Goal: Check status

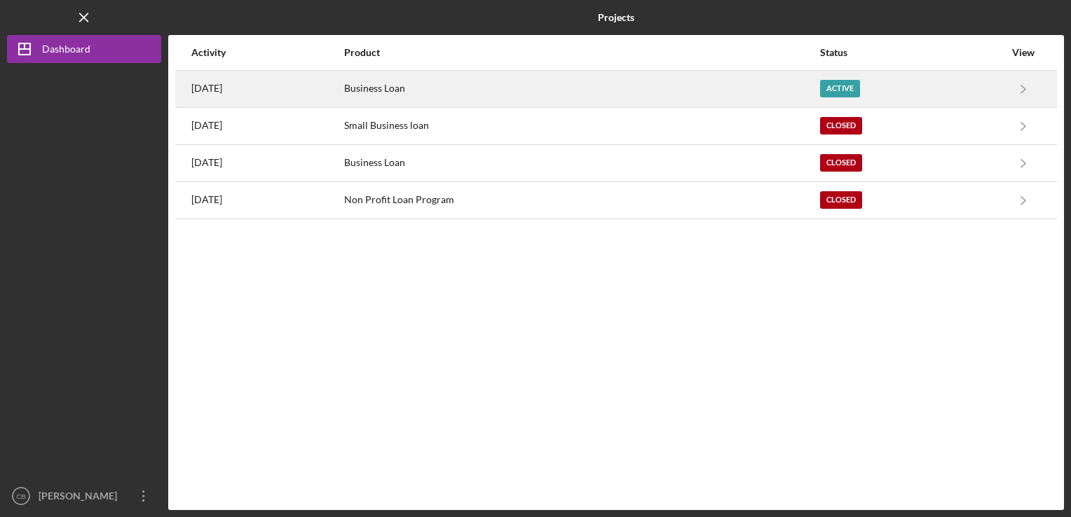
click at [675, 81] on div "Business Loan" at bounding box center [581, 89] width 475 height 35
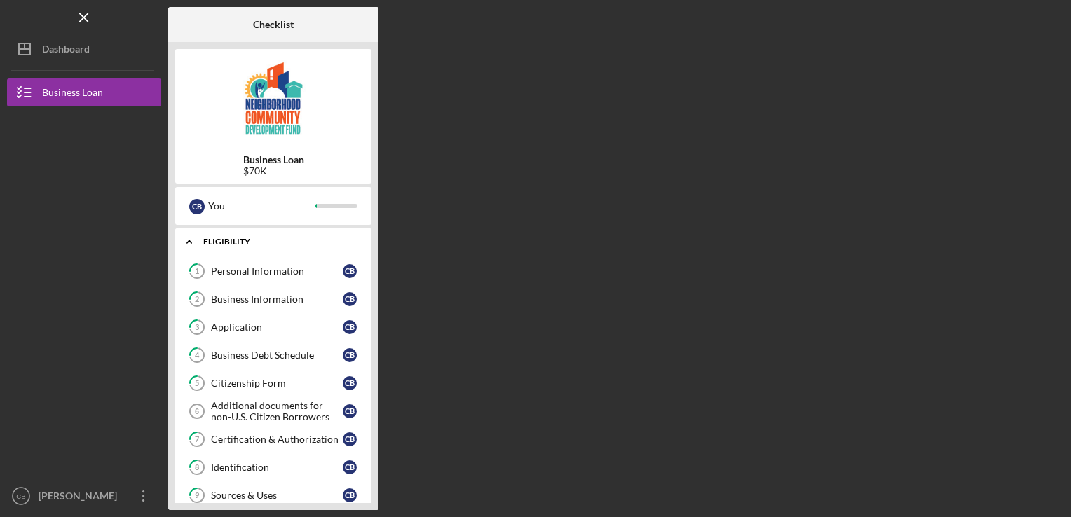
click at [269, 243] on div "Eligibility" at bounding box center [278, 242] width 151 height 8
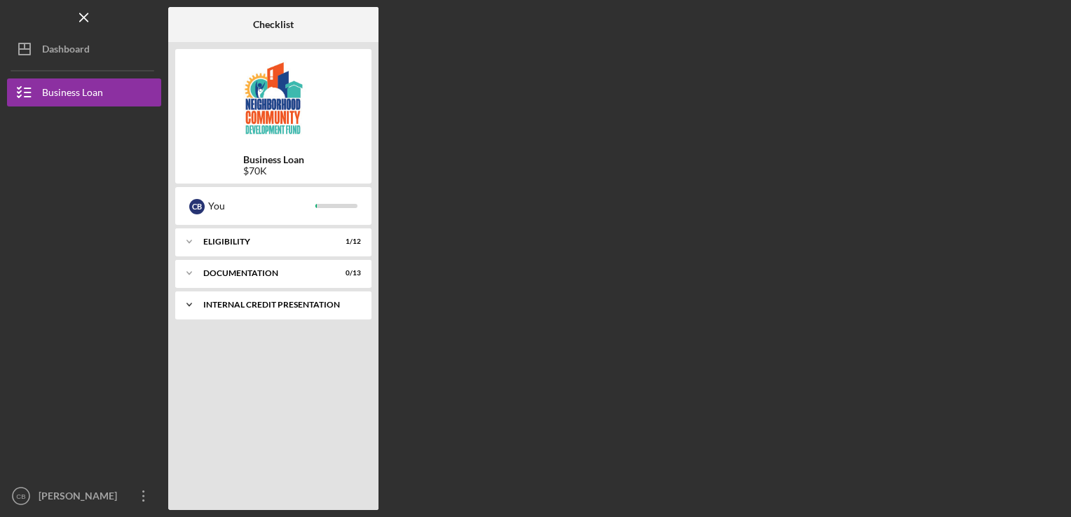
click at [266, 301] on div "Internal Credit Presentation" at bounding box center [278, 305] width 151 height 8
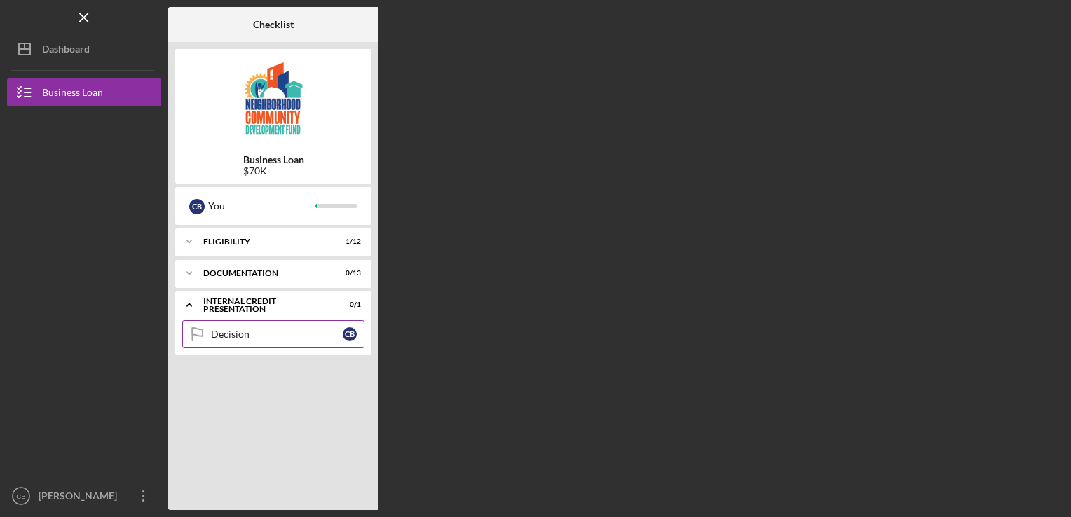
click at [258, 327] on link "Decision Decision C B" at bounding box center [273, 334] width 182 height 28
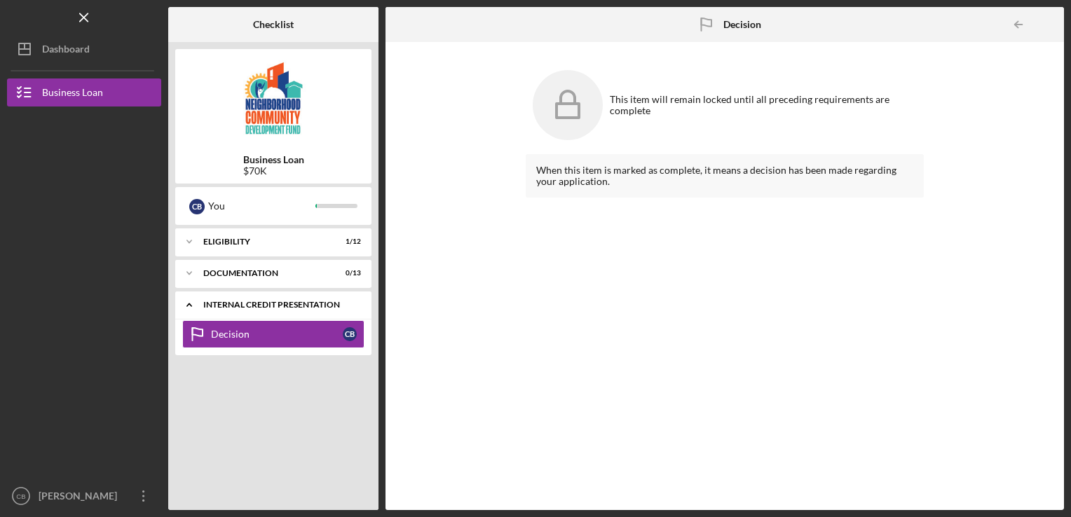
click at [316, 300] on div "Icon/Expander Internal Credit Presentation 0 / 1" at bounding box center [273, 305] width 196 height 29
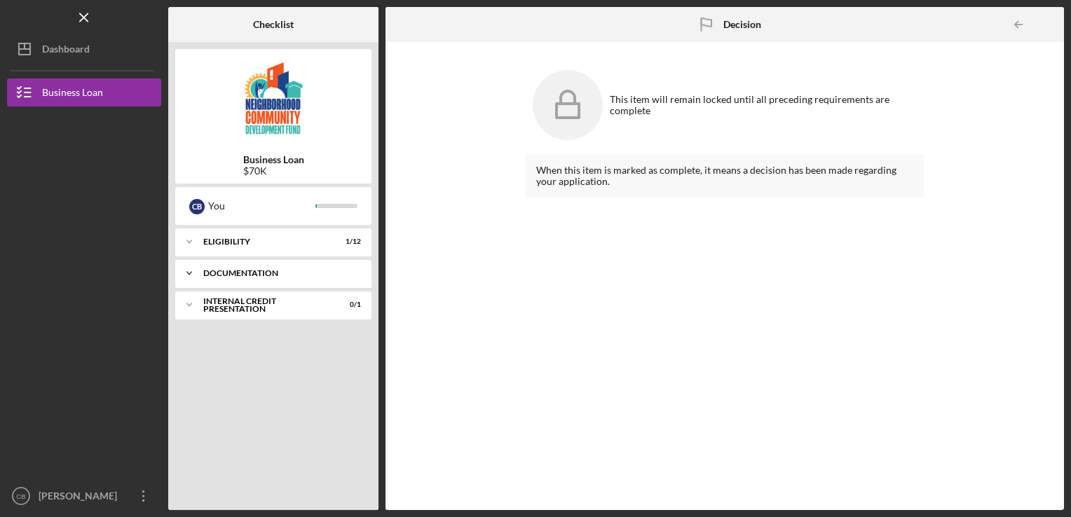
click at [278, 276] on div "documentation" at bounding box center [278, 273] width 151 height 8
